Goal: Navigation & Orientation: Find specific page/section

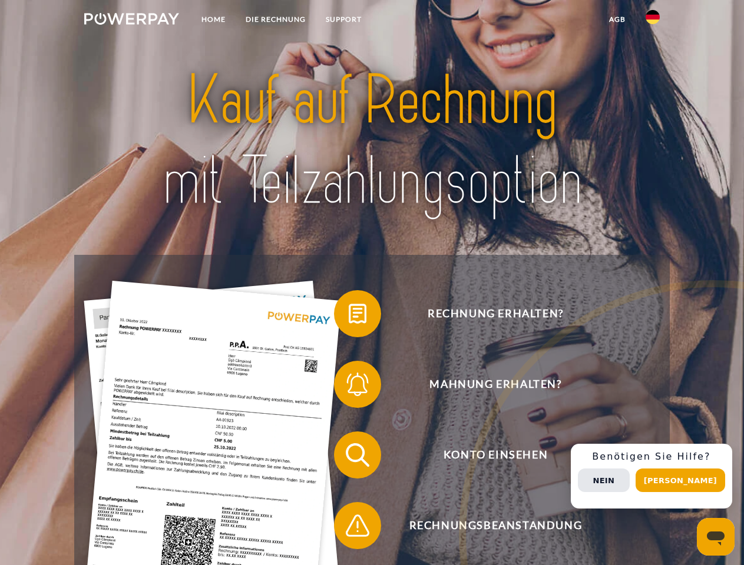
click at [131, 21] on img at bounding box center [131, 19] width 95 height 12
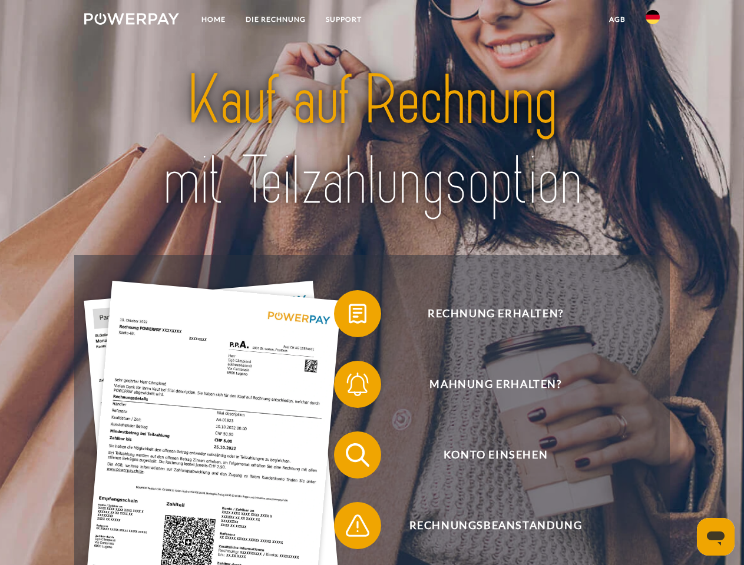
click at [653, 21] on img at bounding box center [653, 17] width 14 height 14
click at [617, 19] on link "agb" at bounding box center [617, 19] width 37 height 21
click at [349, 316] on span at bounding box center [339, 314] width 59 height 59
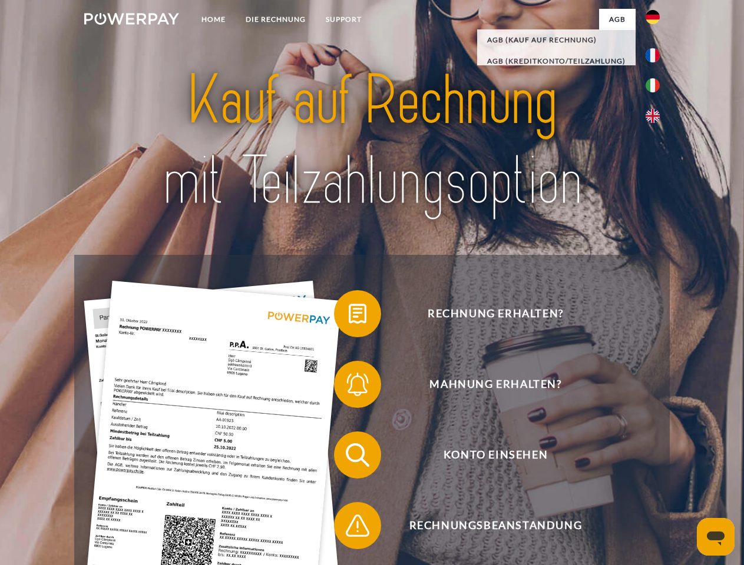
click at [349, 387] on span at bounding box center [339, 384] width 59 height 59
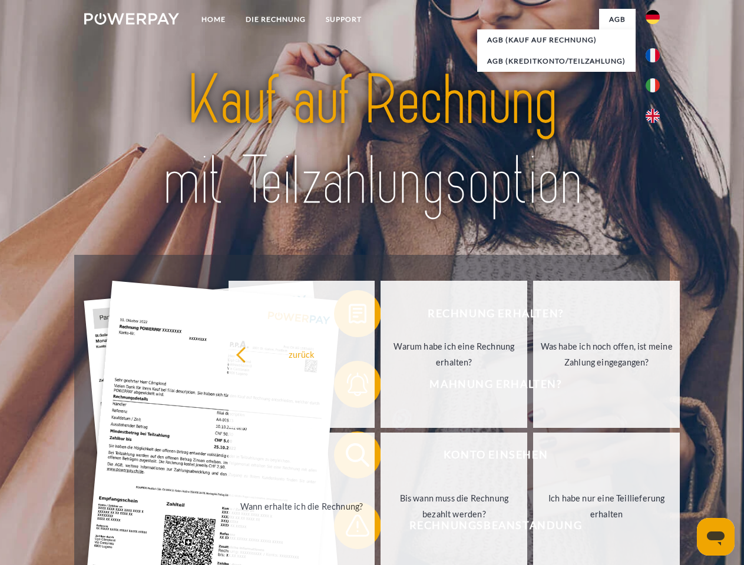
click at [381, 458] on link "Bis wann muss die Rechnung bezahlt werden?" at bounding box center [454, 506] width 147 height 147
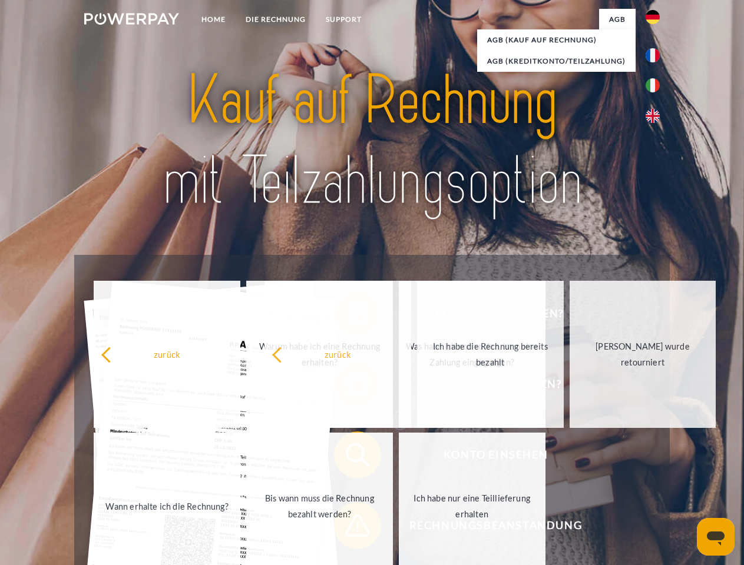
click at [349, 528] on span at bounding box center [339, 526] width 59 height 59
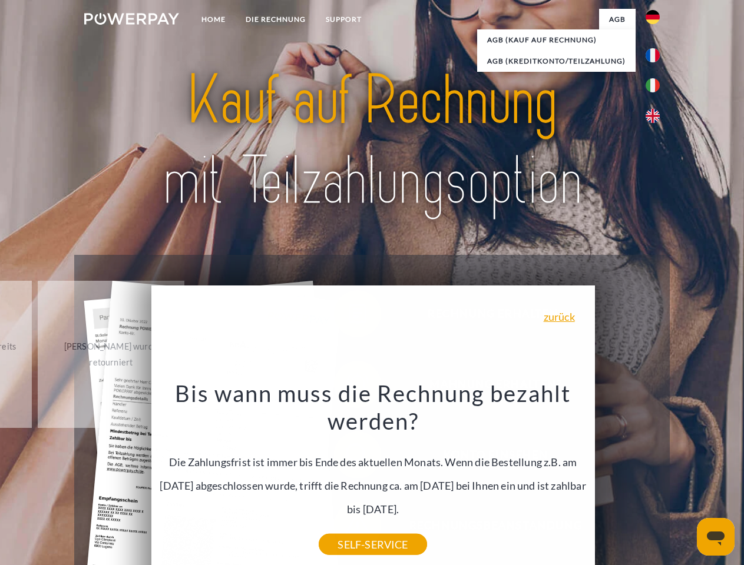
click at [656, 477] on div "Rechnung erhalten? Mahnung erhalten? Konto einsehen" at bounding box center [371, 490] width 595 height 471
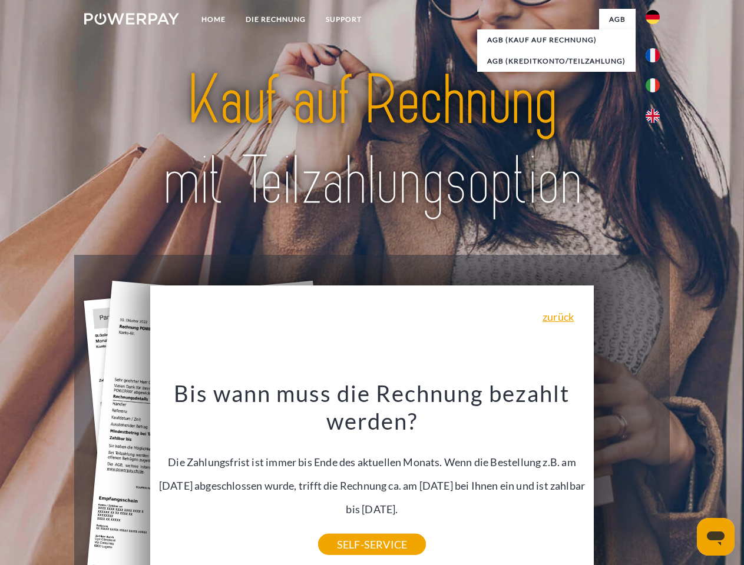
click at [627, 479] on span "Konto einsehen" at bounding box center [495, 455] width 289 height 47
click at [684, 481] on header "Home DIE RECHNUNG SUPPORT" at bounding box center [372, 406] width 744 height 813
